Goal: Task Accomplishment & Management: Use online tool/utility

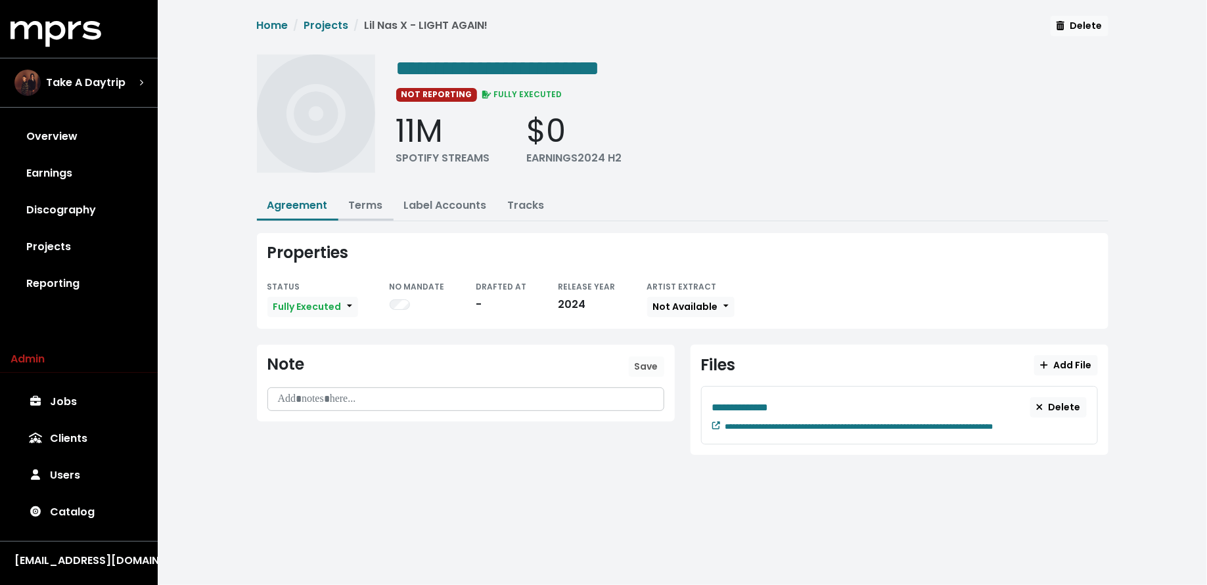
click at [362, 206] on link "Terms" at bounding box center [366, 205] width 34 height 15
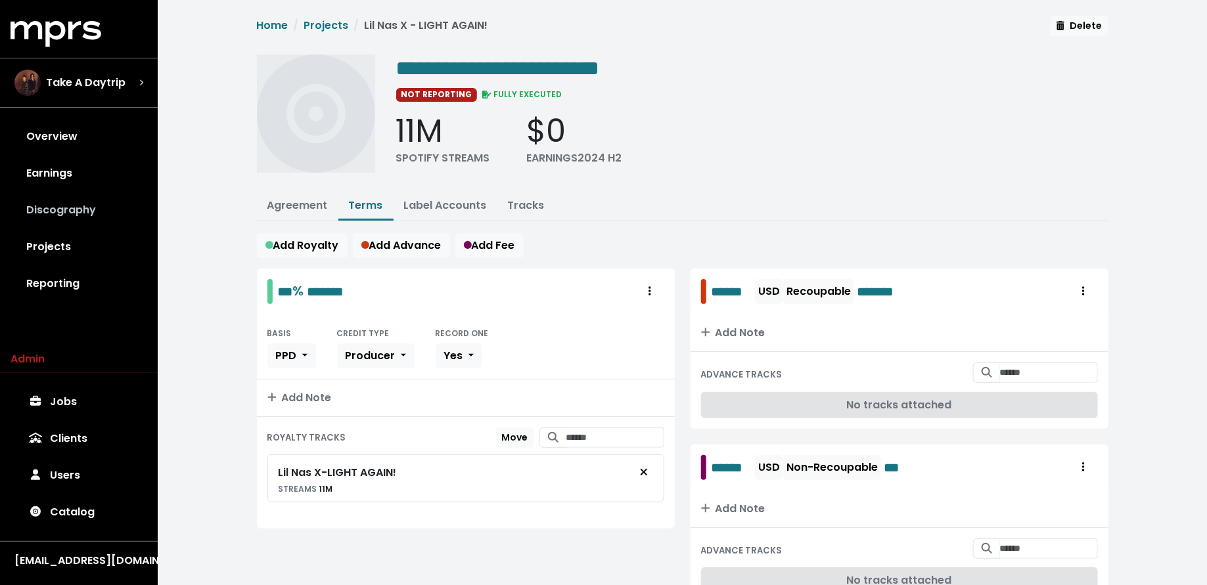
click at [53, 215] on link "Discography" at bounding box center [79, 210] width 137 height 37
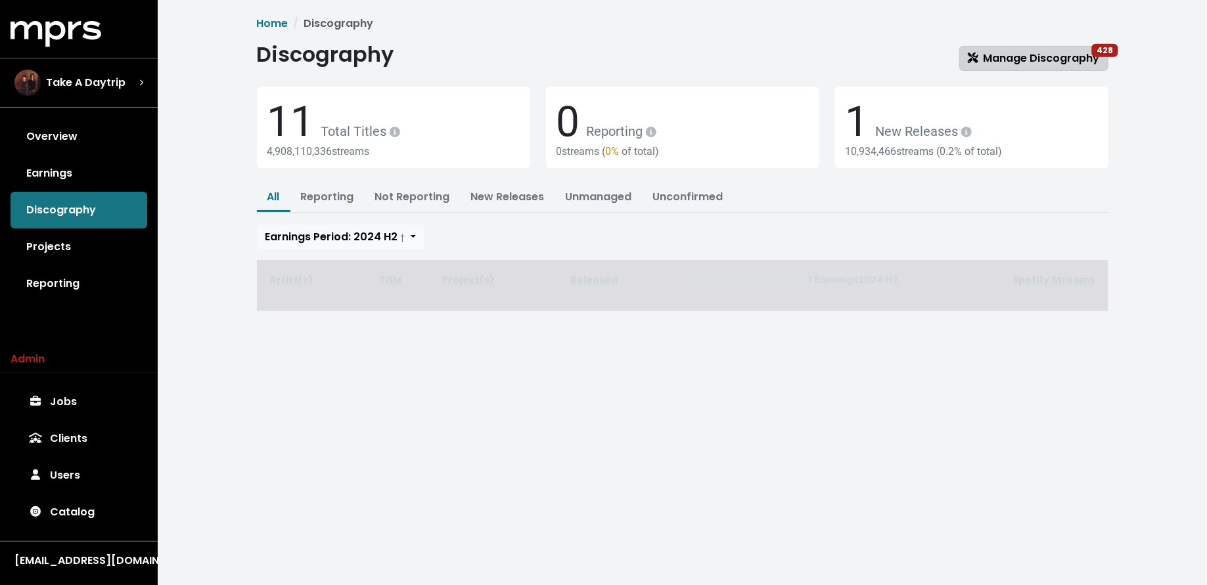
click at [1054, 61] on span "Manage Discography 428" at bounding box center [1034, 58] width 132 height 15
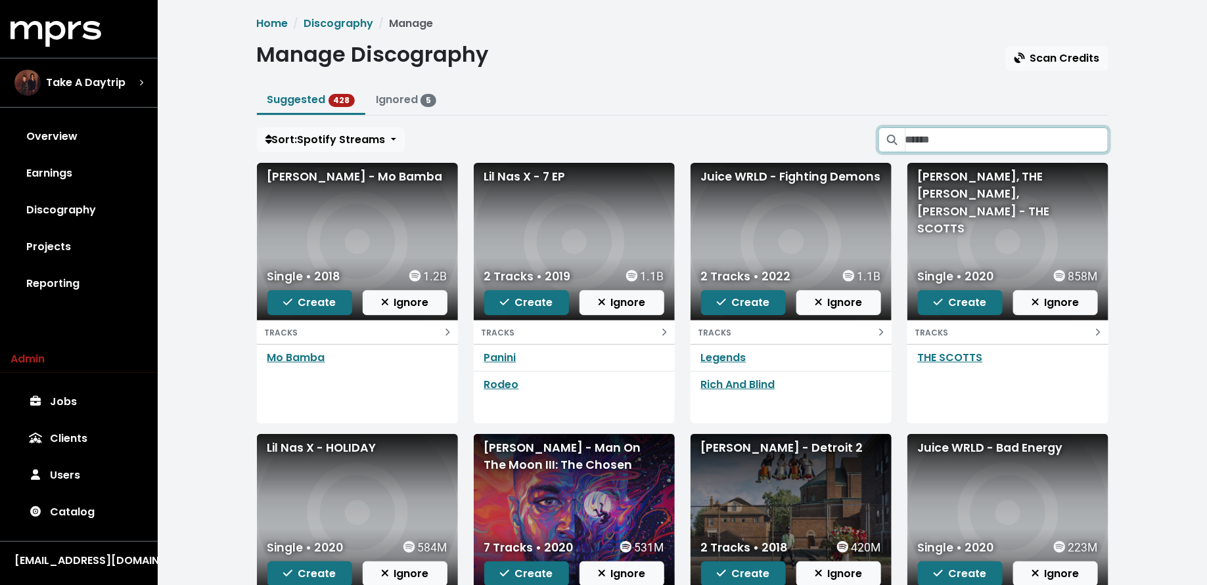
click at [998, 138] on input "Search suggested projects" at bounding box center [1006, 139] width 203 height 25
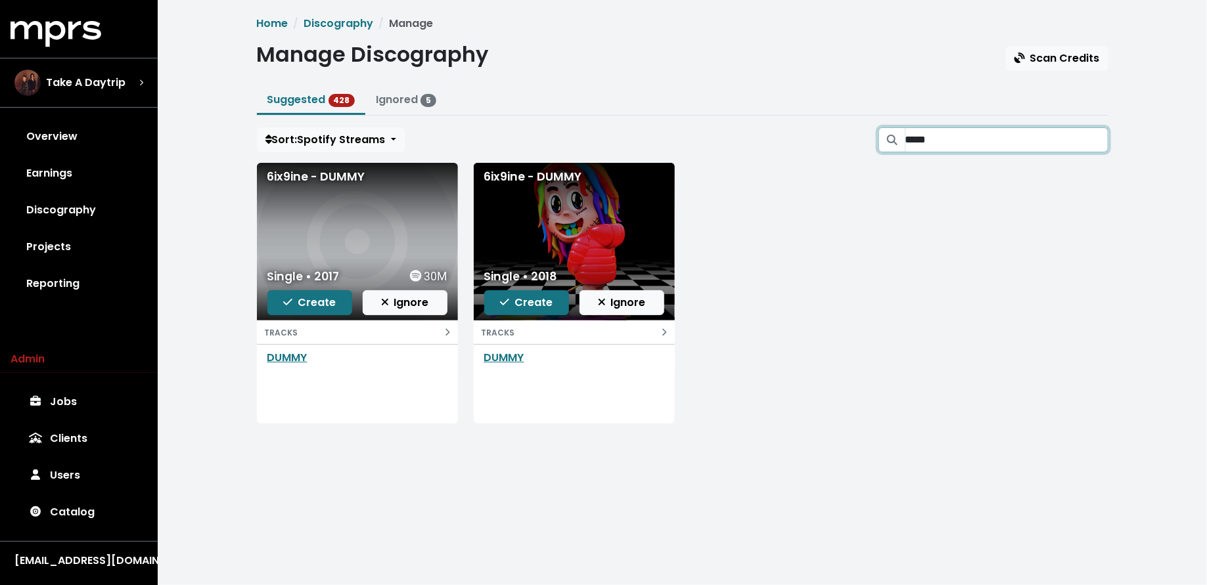
type input "*****"
click at [818, 239] on div "6ix9ine - DUMMY Single • 2017 30M Create Ignore TRACKS DUMMY 6ix9ine - DUMMY Si…" at bounding box center [682, 298] width 867 height 271
click at [499, 358] on link "DUMMY" at bounding box center [504, 357] width 40 height 15
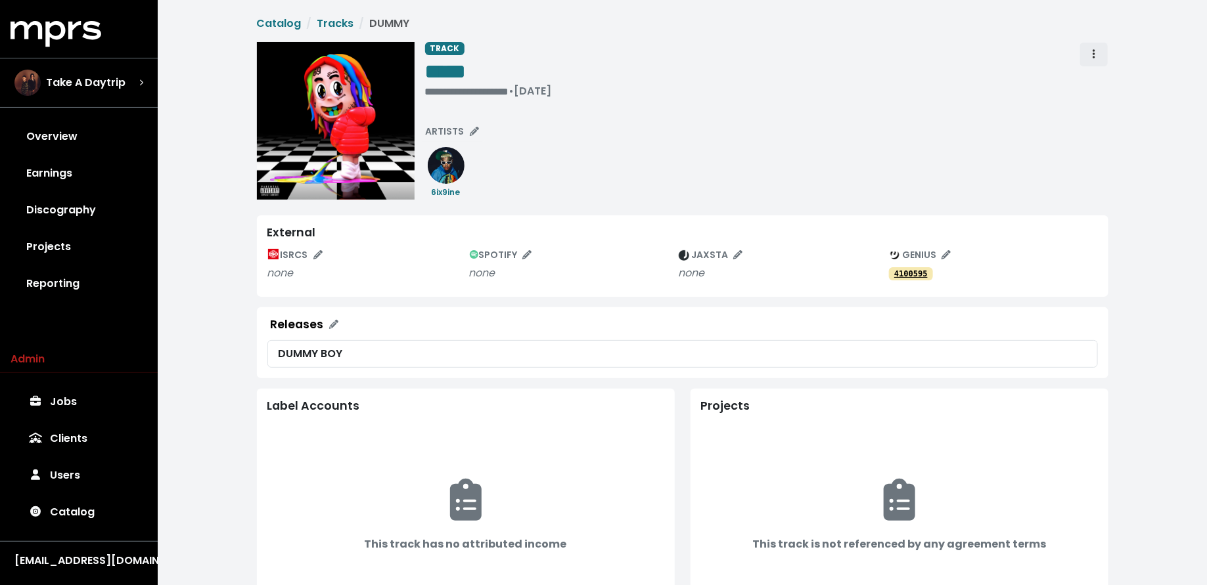
click at [1090, 55] on span "Track actions" at bounding box center [1094, 55] width 12 height 16
click at [1091, 76] on link "Merge" at bounding box center [1132, 83] width 104 height 21
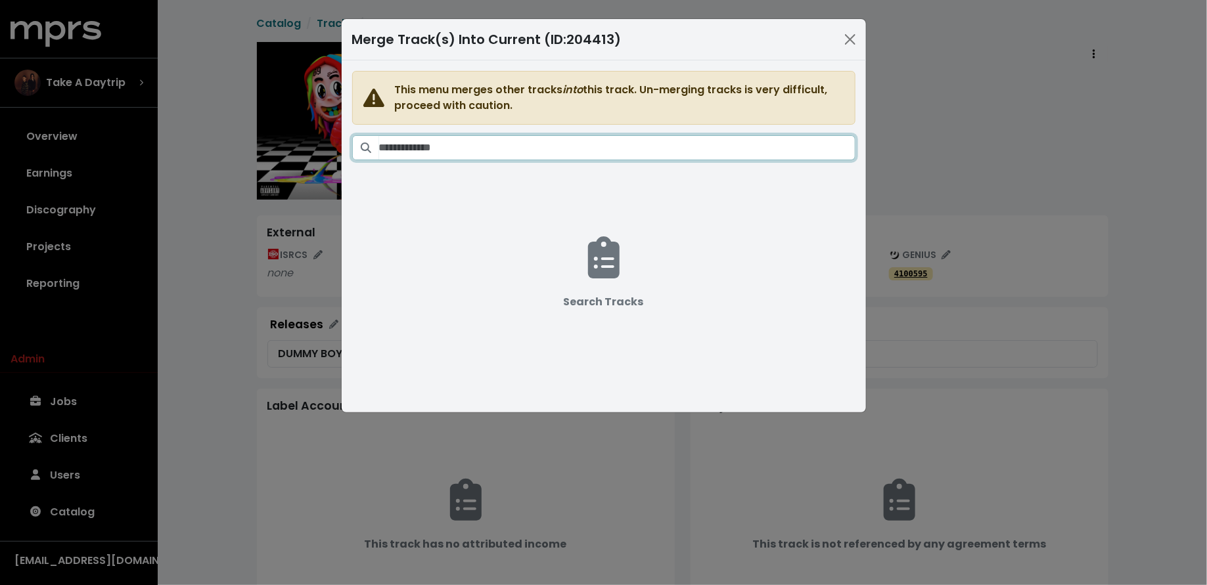
click at [749, 145] on input "Search tracks" at bounding box center [617, 147] width 476 height 25
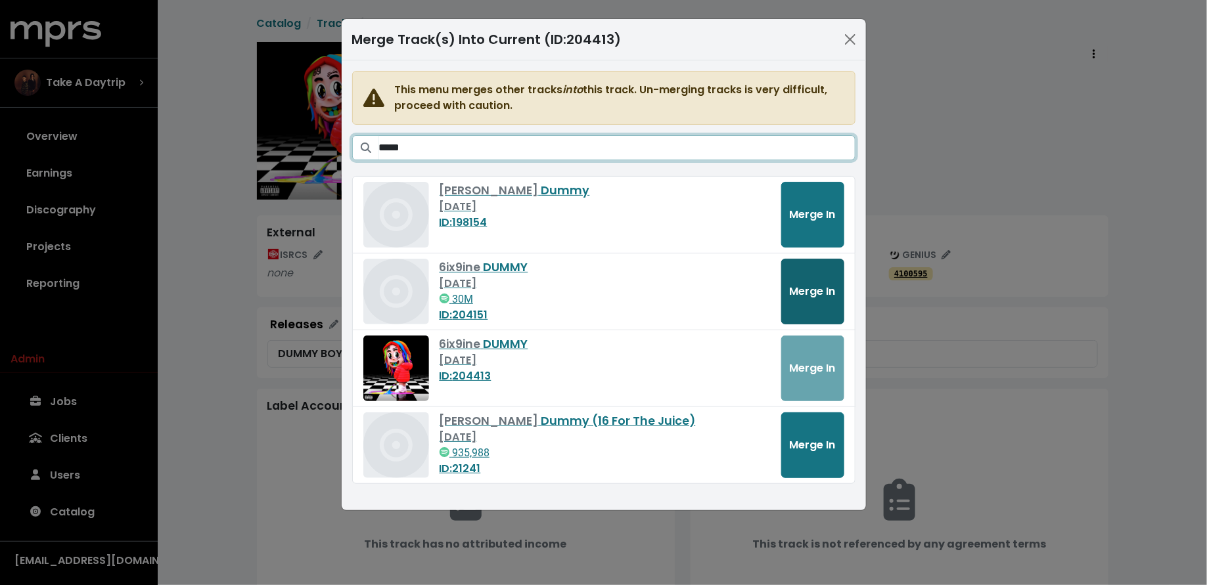
type input "*****"
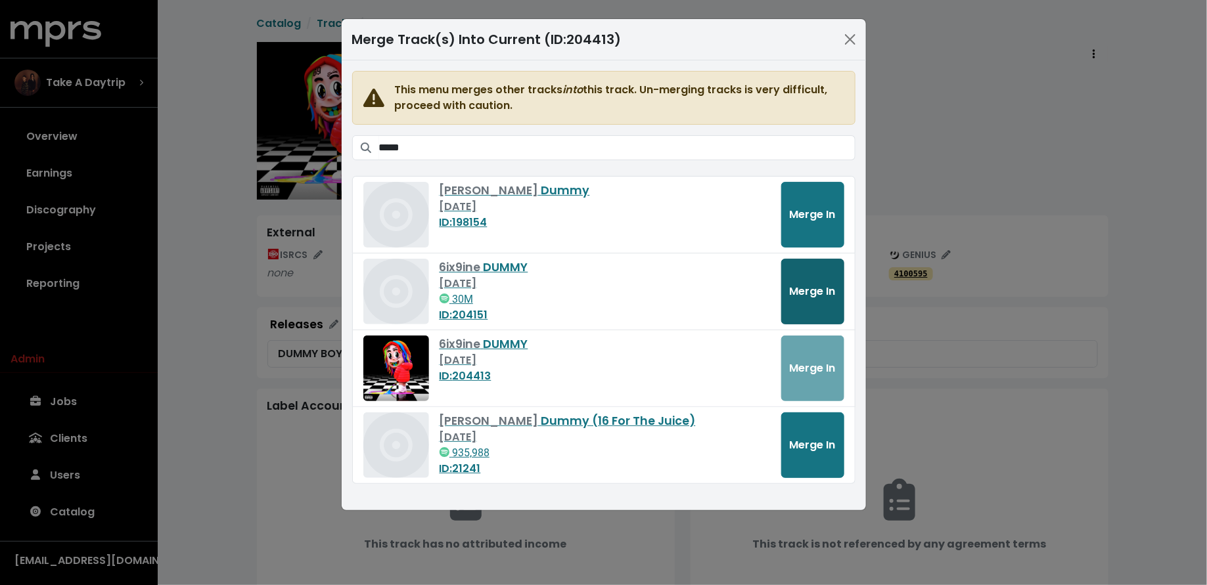
click at [818, 302] on button "Merge In" at bounding box center [812, 292] width 63 height 66
